Goal: Find specific page/section: Find specific page/section

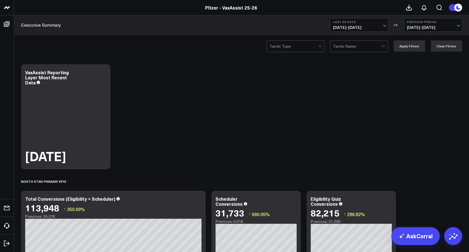
click at [457, 25] on span "08/02/25 - 08/31/25" at bounding box center [433, 27] width 52 height 4
click at [435, 67] on link "No Comparison" at bounding box center [433, 69] width 58 height 11
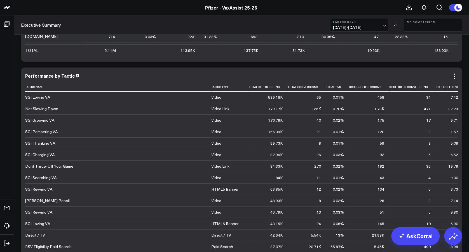
scroll to position [1639, 0]
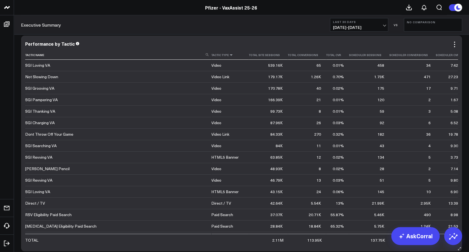
click at [229, 56] on icon at bounding box center [231, 54] width 4 height 3
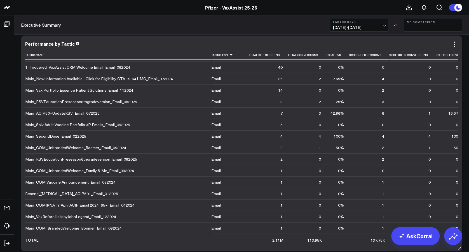
scroll to position [3746, 0]
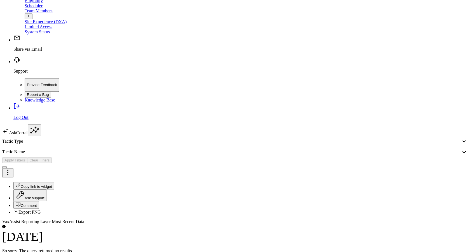
scroll to position [156, 0]
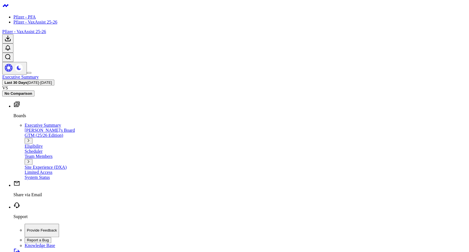
click at [29, 149] on div "Scheduler" at bounding box center [246, 151] width 442 height 5
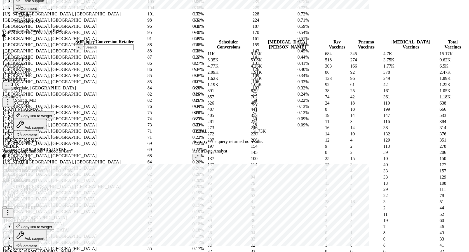
scroll to position [1518, 0]
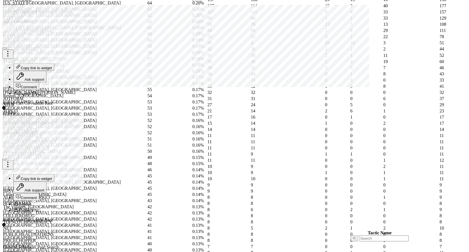
scroll to position [2652, 0]
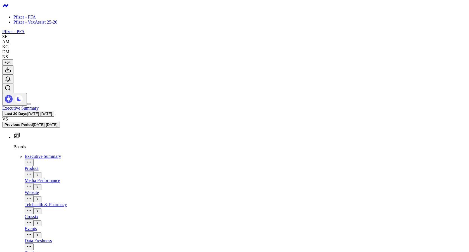
click at [39, 173] on icon "button" at bounding box center [37, 174] width 3 height 3
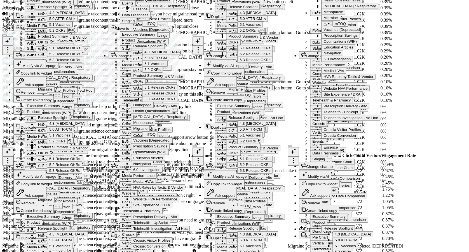
scroll to position [2890, 0]
